Goal: Task Accomplishment & Management: Manage account settings

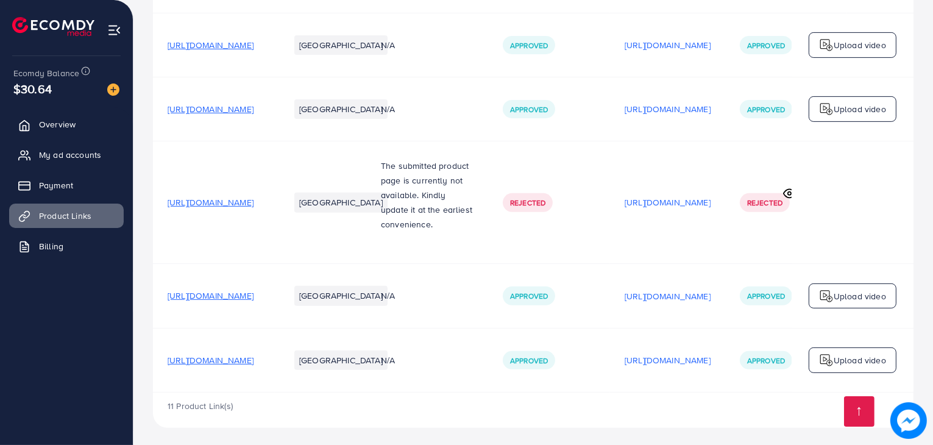
scroll to position [557, 0]
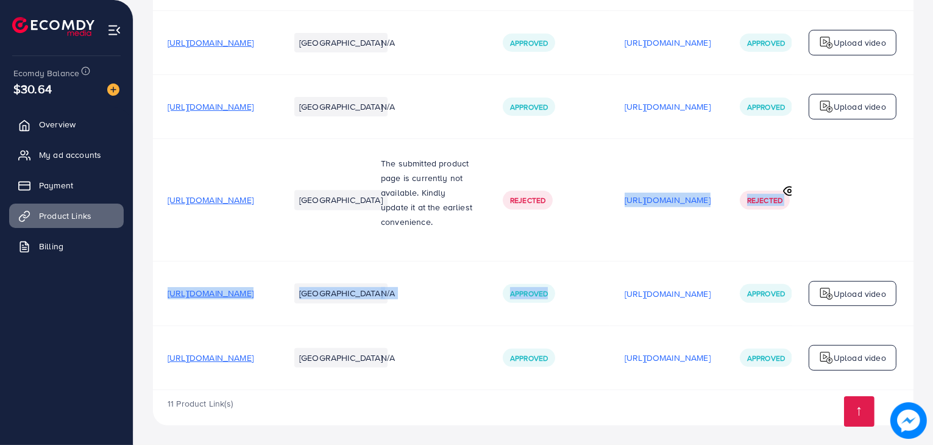
drag, startPoint x: 662, startPoint y: 299, endPoint x: 687, endPoint y: 245, distance: 59.1
click at [687, 245] on tbody "[URL][DOMAIN_NAME] [GEOGRAPHIC_DATA] N/A Approved N/A N/A Upload video [URL][DO…" at bounding box center [561, 0] width 816 height 778
click at [610, 245] on td "Rejected" at bounding box center [549, 200] width 122 height 122
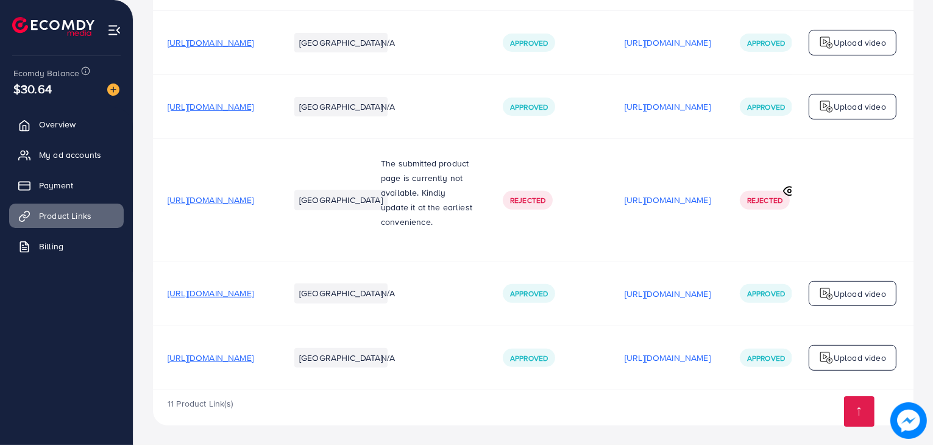
drag, startPoint x: 769, startPoint y: 236, endPoint x: 733, endPoint y: 255, distance: 41.1
click at [725, 255] on td "[URL][DOMAIN_NAME]" at bounding box center [667, 200] width 115 height 122
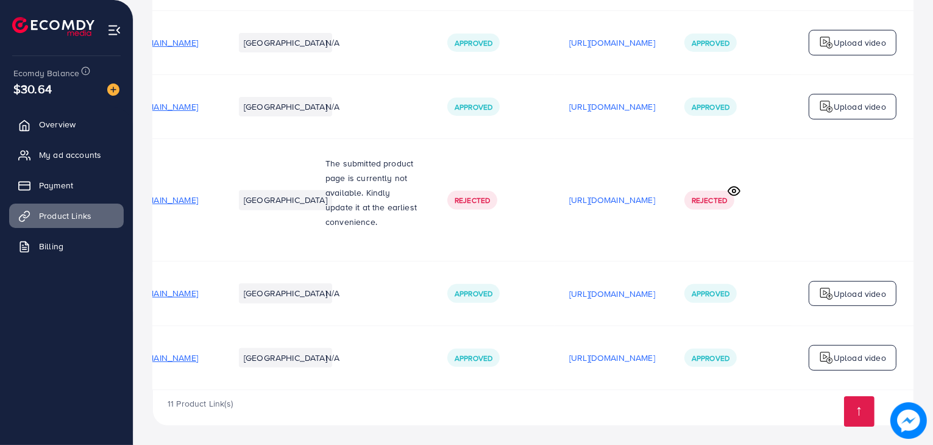
scroll to position [0, 205]
click at [843, 185] on td at bounding box center [852, 200] width 122 height 122
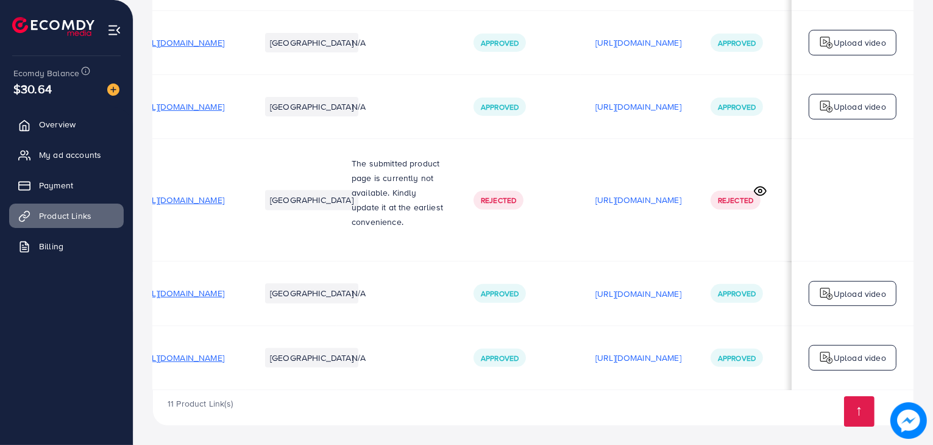
scroll to position [0, 0]
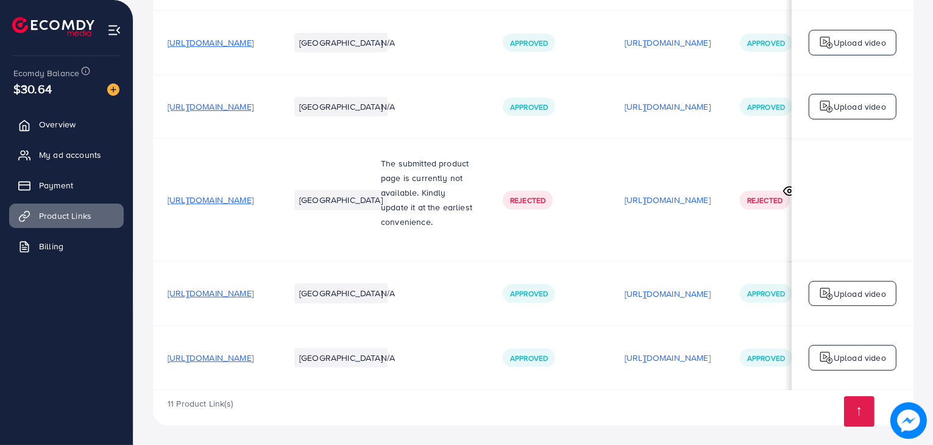
click at [253, 288] on span "[URL][DOMAIN_NAME]" at bounding box center [211, 293] width 86 height 12
click at [253, 359] on span "[URL][DOMAIN_NAME]" at bounding box center [211, 357] width 86 height 12
click at [710, 287] on p "[URL][DOMAIN_NAME]" at bounding box center [667, 293] width 86 height 15
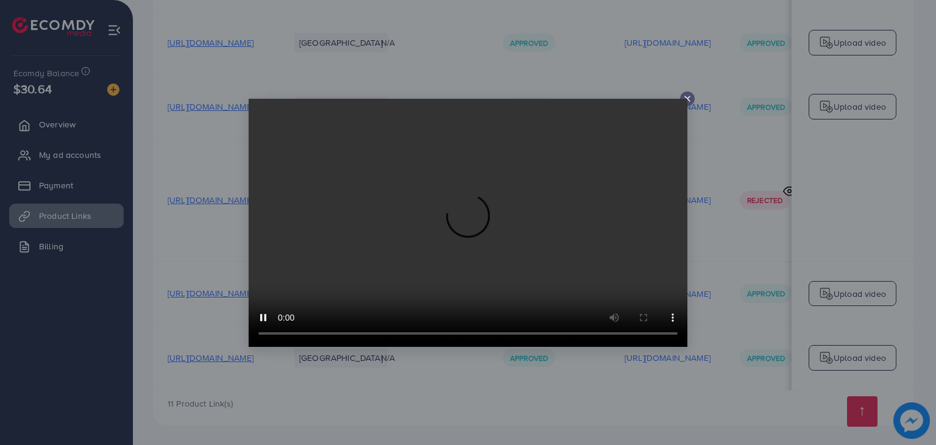
click at [691, 94] on icon at bounding box center [687, 99] width 10 height 10
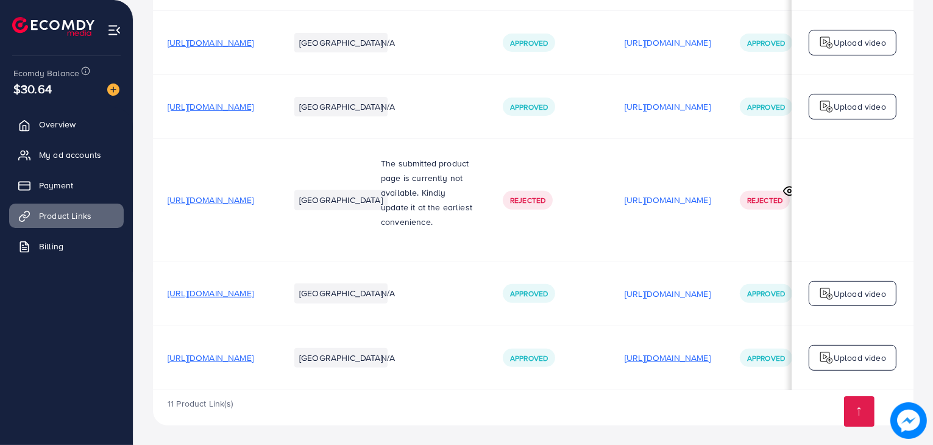
click at [710, 354] on p "[URL][DOMAIN_NAME]" at bounding box center [667, 357] width 86 height 15
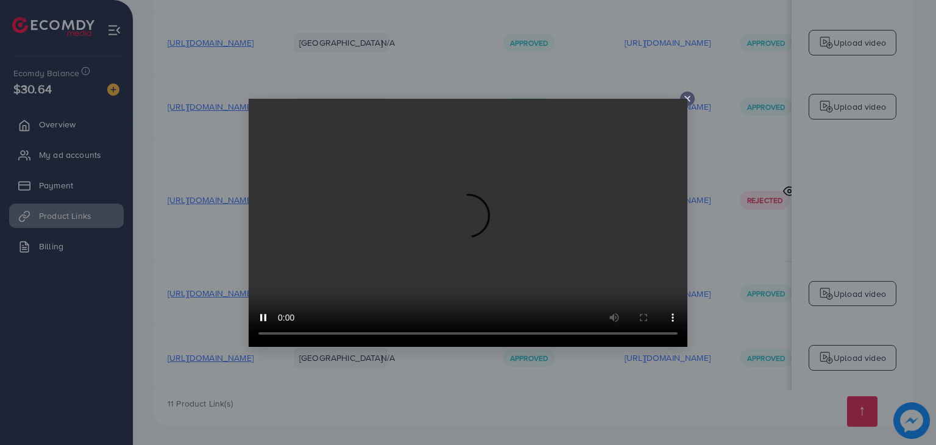
click at [325, 299] on video at bounding box center [468, 223] width 439 height 248
click at [687, 98] on line at bounding box center [687, 98] width 5 height 5
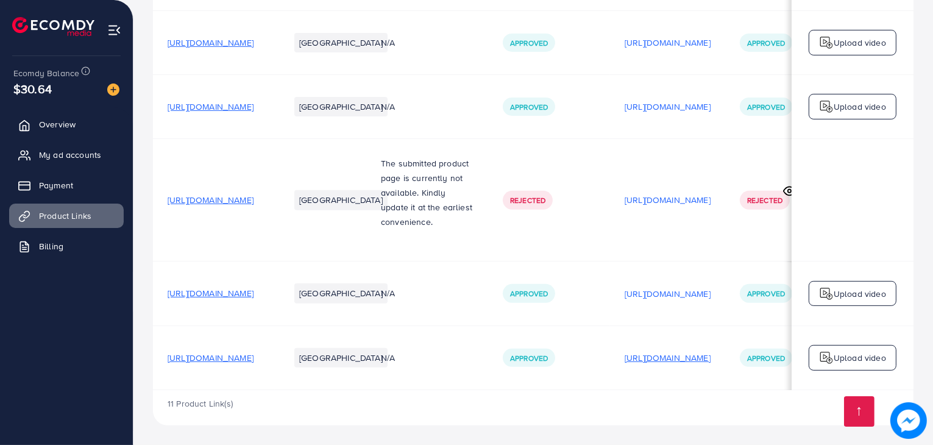
click at [710, 355] on p "[URL][DOMAIN_NAME]" at bounding box center [667, 357] width 86 height 15
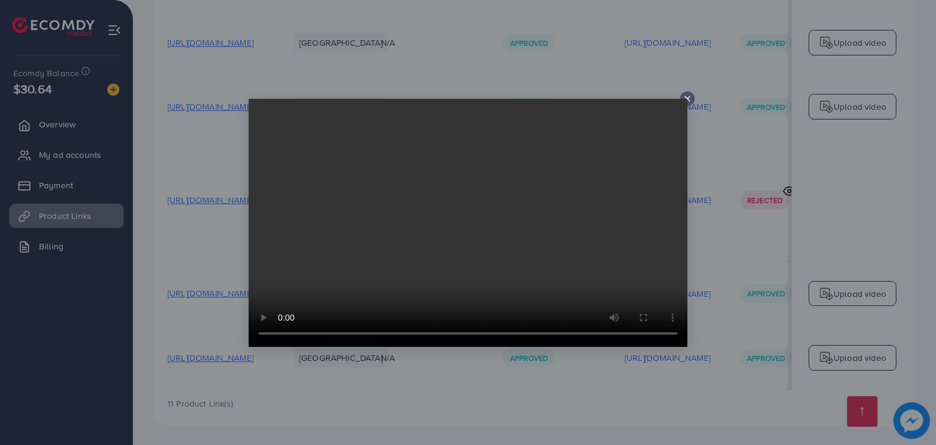
click at [688, 98] on icon at bounding box center [687, 99] width 10 height 10
